Goal: Check status: Check status

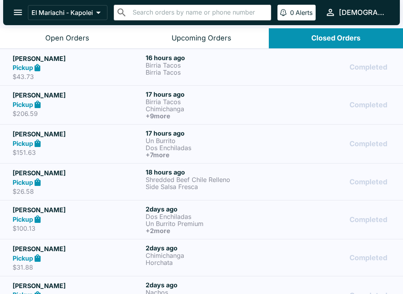
click at [229, 72] on p "Birria Tacos" at bounding box center [210, 72] width 130 height 7
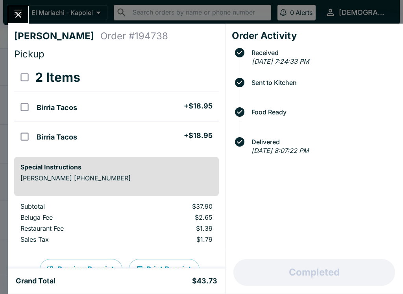
scroll to position [-3, 0]
click at [19, 17] on icon "Close" at bounding box center [18, 14] width 11 height 11
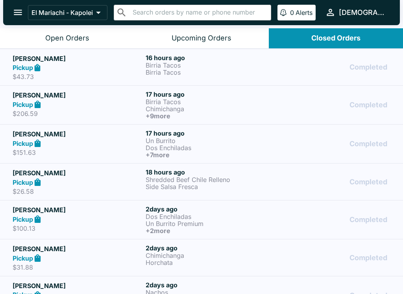
click at [204, 102] on p "Birria Tacos" at bounding box center [210, 101] width 130 height 7
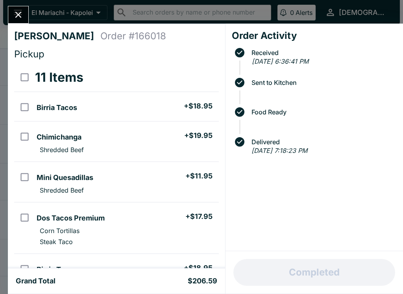
scroll to position [-2, 0]
click at [21, 22] on button "Close" at bounding box center [18, 14] width 20 height 17
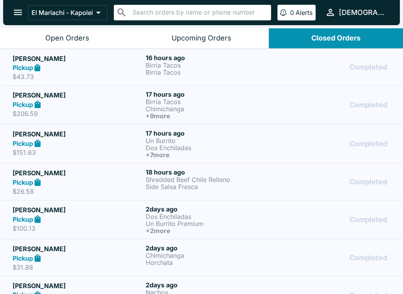
click at [211, 135] on h6 "17 hours ago" at bounding box center [210, 133] width 130 height 8
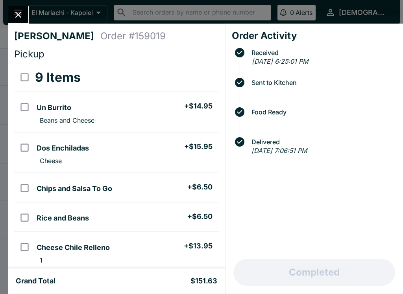
scroll to position [0, 0]
click at [24, 22] on button "Close" at bounding box center [18, 14] width 20 height 17
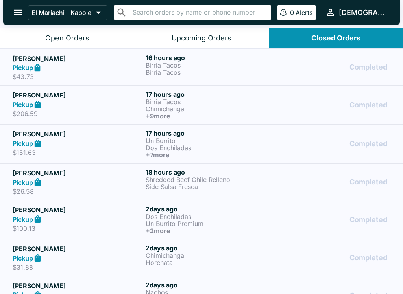
click at [70, 42] on div "Open Orders" at bounding box center [67, 38] width 44 height 9
